Goal: Task Accomplishment & Management: Use online tool/utility

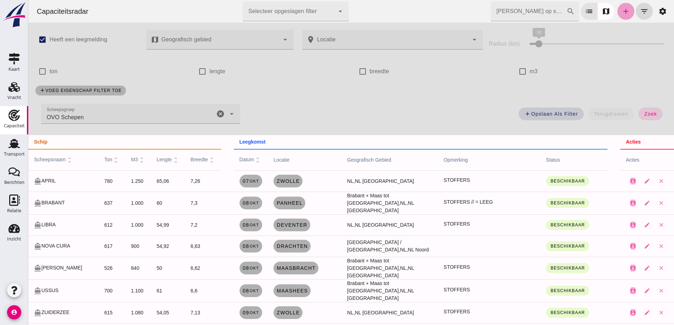
drag, startPoint x: 620, startPoint y: 11, endPoint x: 702, endPoint y: 55, distance: 93.2
click at [621, 11] on icon "add" at bounding box center [625, 11] width 8 height 8
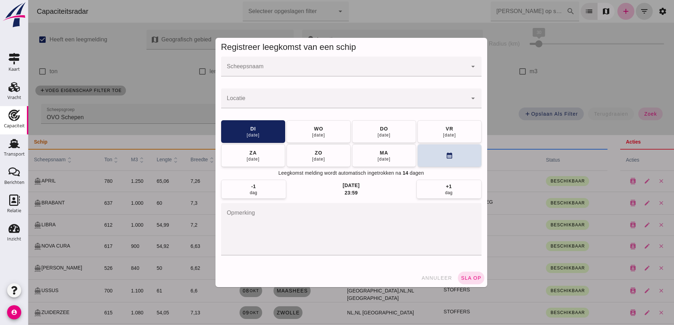
click at [302, 68] on input "Scheepsnaam" at bounding box center [344, 70] width 246 height 8
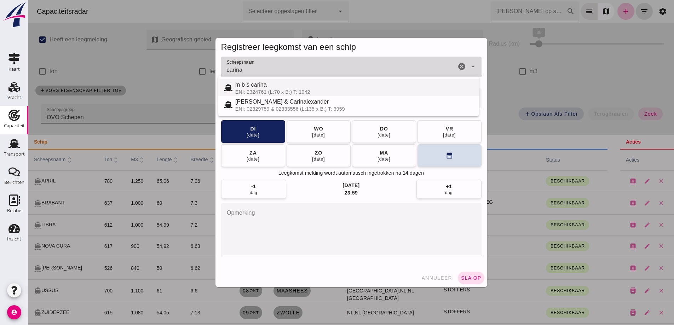
click at [276, 88] on div "m b s carina" at bounding box center [354, 85] width 238 height 8
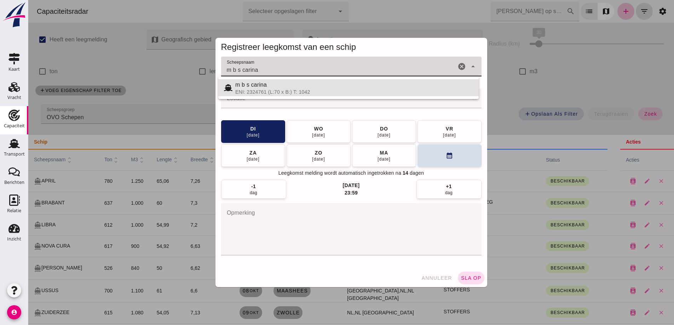
drag, startPoint x: 280, startPoint y: 72, endPoint x: 223, endPoint y: 71, distance: 57.7
click at [210, 69] on div "Registreer leegkomst van een schip Scheepsnaam Scheepsnaam m b s carina m b s c…" at bounding box center [351, 162] width 283 height 261
click at [260, 69] on input "m b s carina" at bounding box center [338, 70] width 235 height 8
drag, startPoint x: 263, startPoint y: 69, endPoint x: 221, endPoint y: 79, distance: 43.4
click at [28, 0] on div "For Farmers - Zwolle Laatst gewijzigd op: 1-10-2025, 15:31 door Angelina van An…" at bounding box center [28, 0] width 0 height 0
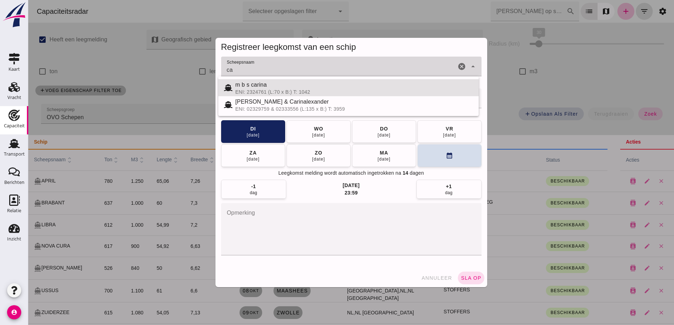
type input "c"
click at [429, 277] on span "annuleer" at bounding box center [436, 278] width 31 height 6
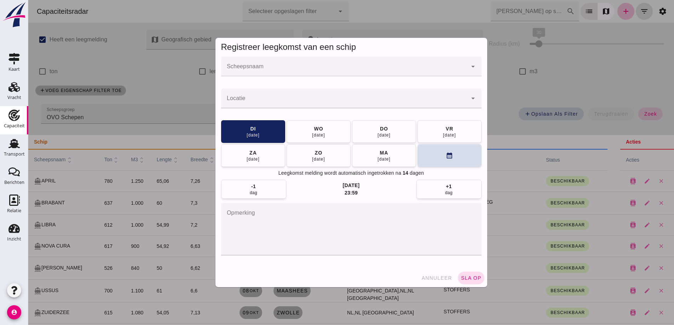
click at [429, 277] on div at bounding box center [350, 162] width 645 height 325
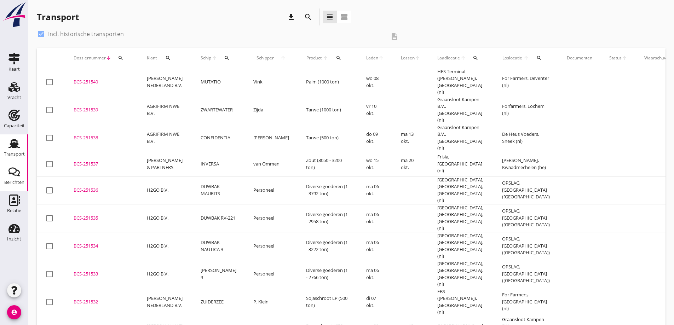
scroll to position [35, 0]
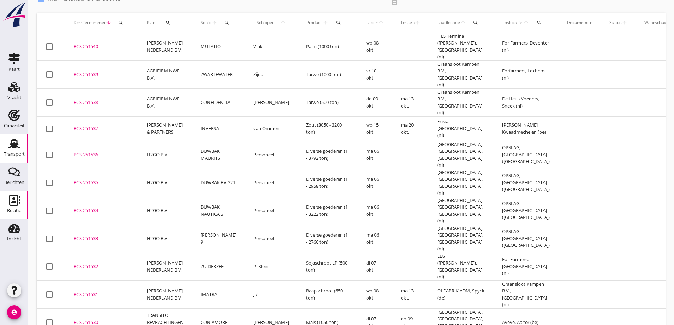
click at [15, 192] on link "Relatie Relatie" at bounding box center [14, 205] width 28 height 28
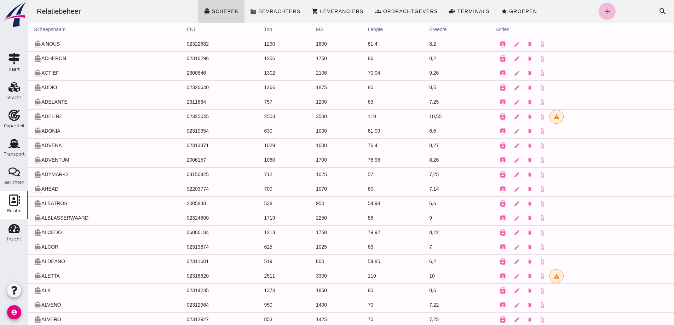
drag, startPoint x: 163, startPoint y: 95, endPoint x: 199, endPoint y: 58, distance: 52.0
click at [209, 57] on td "02316296" at bounding box center [219, 58] width 77 height 15
